Goal: Obtain resource: Download file/media

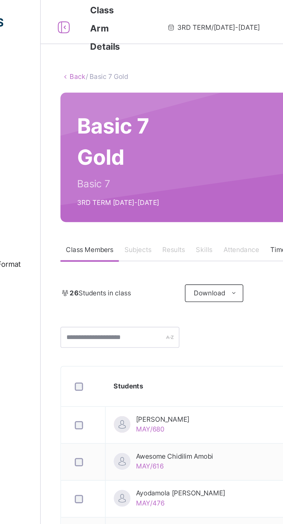
click at [88, 40] on link "Back" at bounding box center [89, 40] width 8 height 4
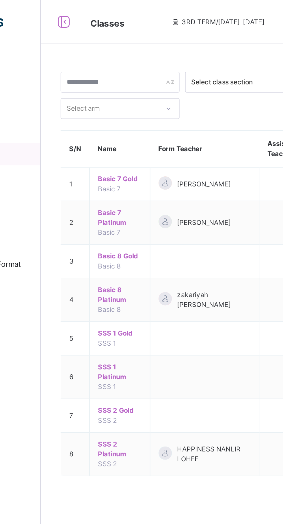
click at [107, 112] on span "Basic 7 Platinum" at bounding box center [110, 114] width 23 height 10
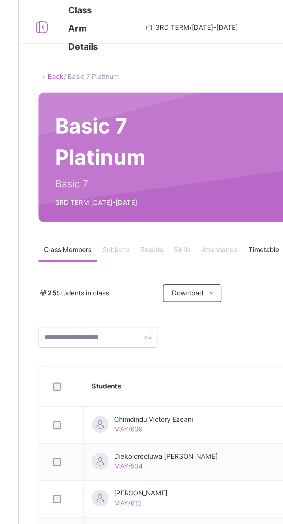
click at [88, 40] on link "Back" at bounding box center [89, 40] width 8 height 4
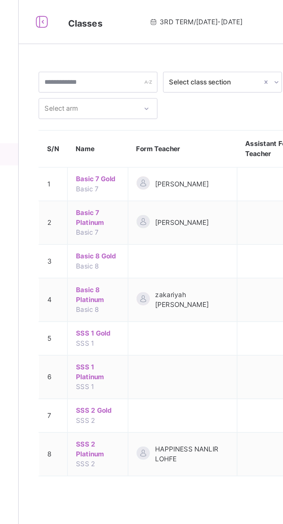
click at [116, 133] on span "Basic 8 Gold" at bounding box center [110, 134] width 23 height 5
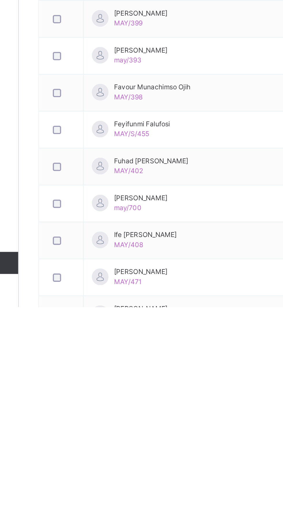
scroll to position [61, 0]
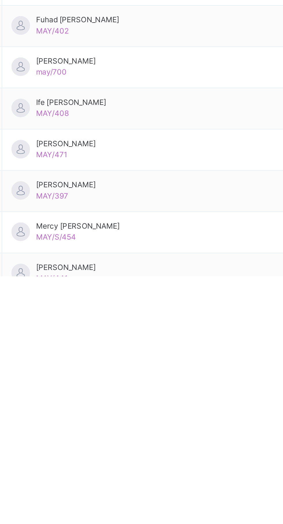
scroll to position [68, 0]
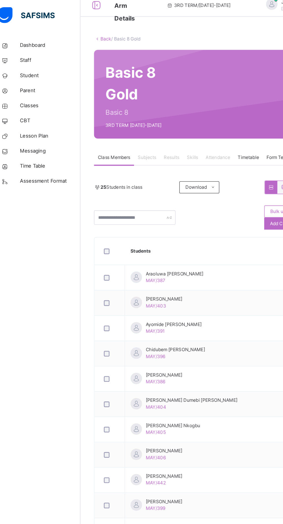
scroll to position [0, 0]
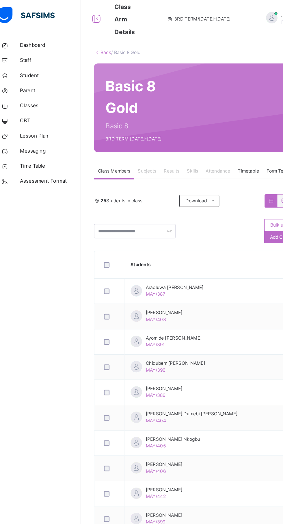
click at [88, 40] on link "Back" at bounding box center [89, 40] width 8 height 4
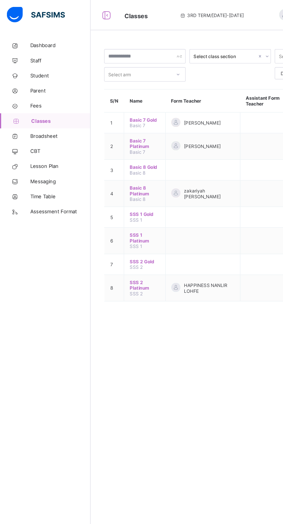
click at [109, 144] on span "Basic 8 Platinum" at bounding box center [110, 146] width 23 height 9
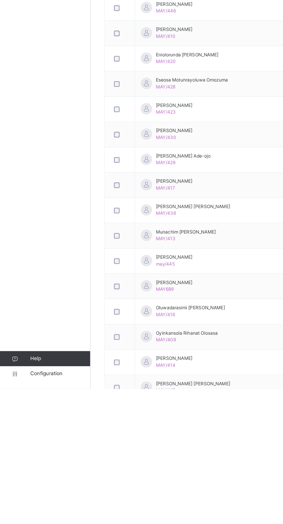
scroll to position [154, 0]
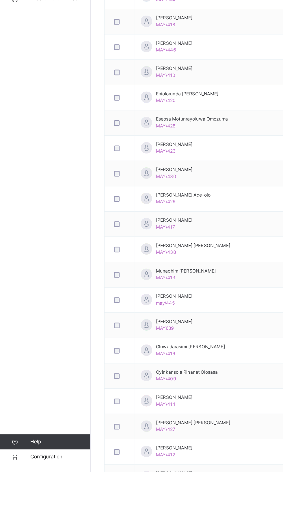
click at [34, 104] on span "Broadsheet" at bounding box center [46, 104] width 46 height 6
click at [34, 251] on div "Dashboard Staff Student Parent Fees Classes Broadsheet CBT Lesson Plan Messagin…" at bounding box center [34, 273] width 69 height 500
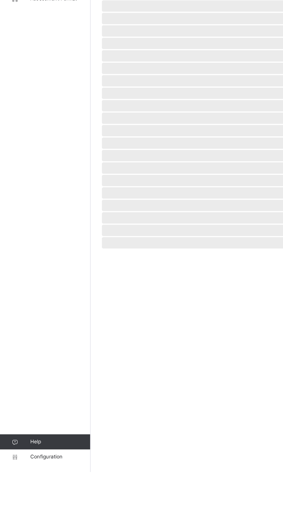
click at [37, 257] on div "Dashboard Staff Student Parent Fees Classes Broadsheet CBT Lesson Plan Messagin…" at bounding box center [34, 273] width 69 height 500
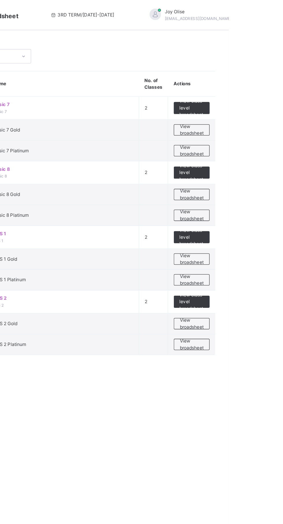
click at [257, 147] on span "View broadsheet" at bounding box center [254, 149] width 18 height 10
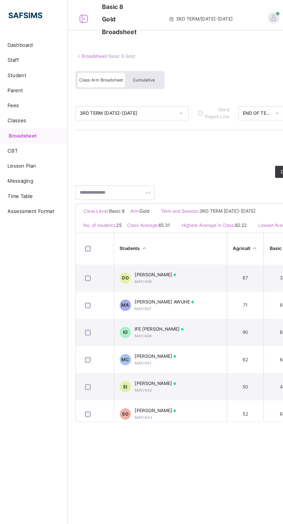
scroll to position [250, 0]
click at [163, 233] on span "[PERSON_NAME] AWUHE" at bounding box center [142, 230] width 45 height 5
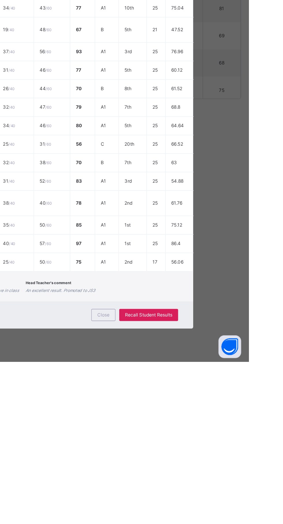
click at [181, 492] on div "Close" at bounding box center [172, 487] width 18 height 9
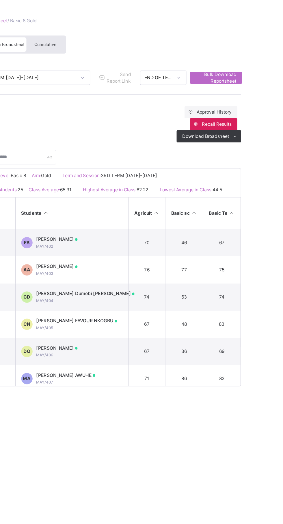
scroll to position [161, 0]
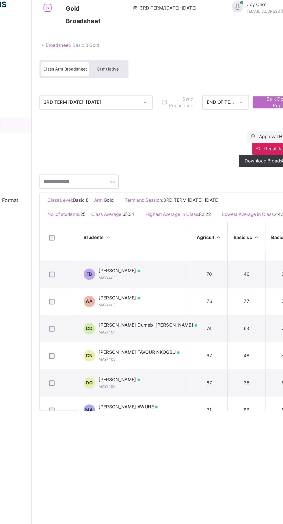
click at [126, 62] on span "Cumulative" at bounding box center [127, 61] width 17 height 4
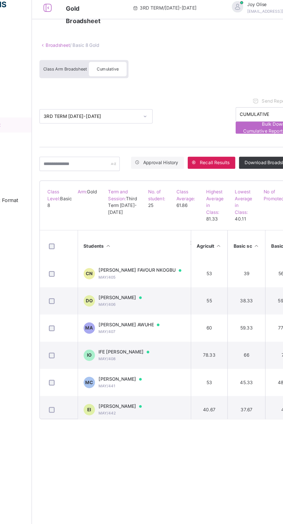
scroll to position [232, 0]
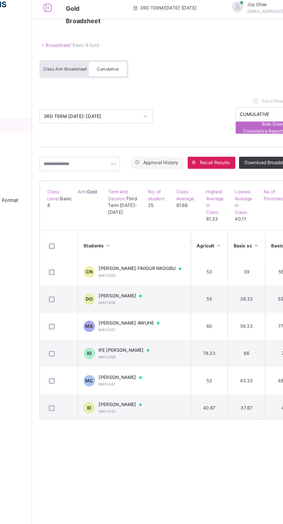
click at [166, 258] on span "[PERSON_NAME] AWUHE" at bounding box center [146, 255] width 52 height 5
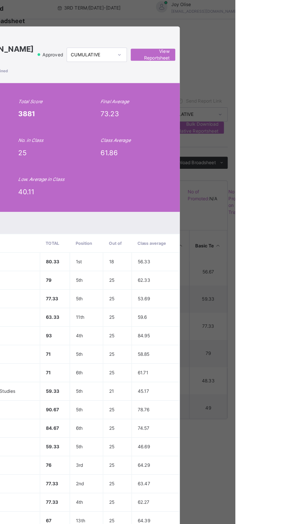
click at [233, 55] on span "View Reportsheet" at bounding box center [219, 50] width 25 height 10
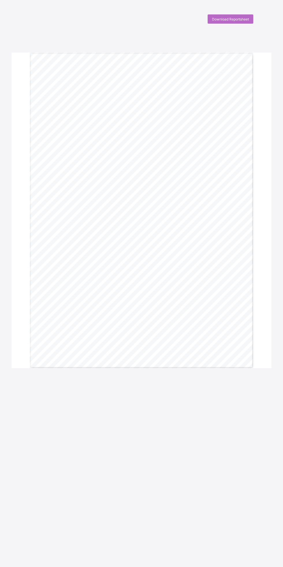
click at [226, 18] on span "Download Reportsheet" at bounding box center [230, 19] width 37 height 4
